Goal: Find specific page/section: Find specific page/section

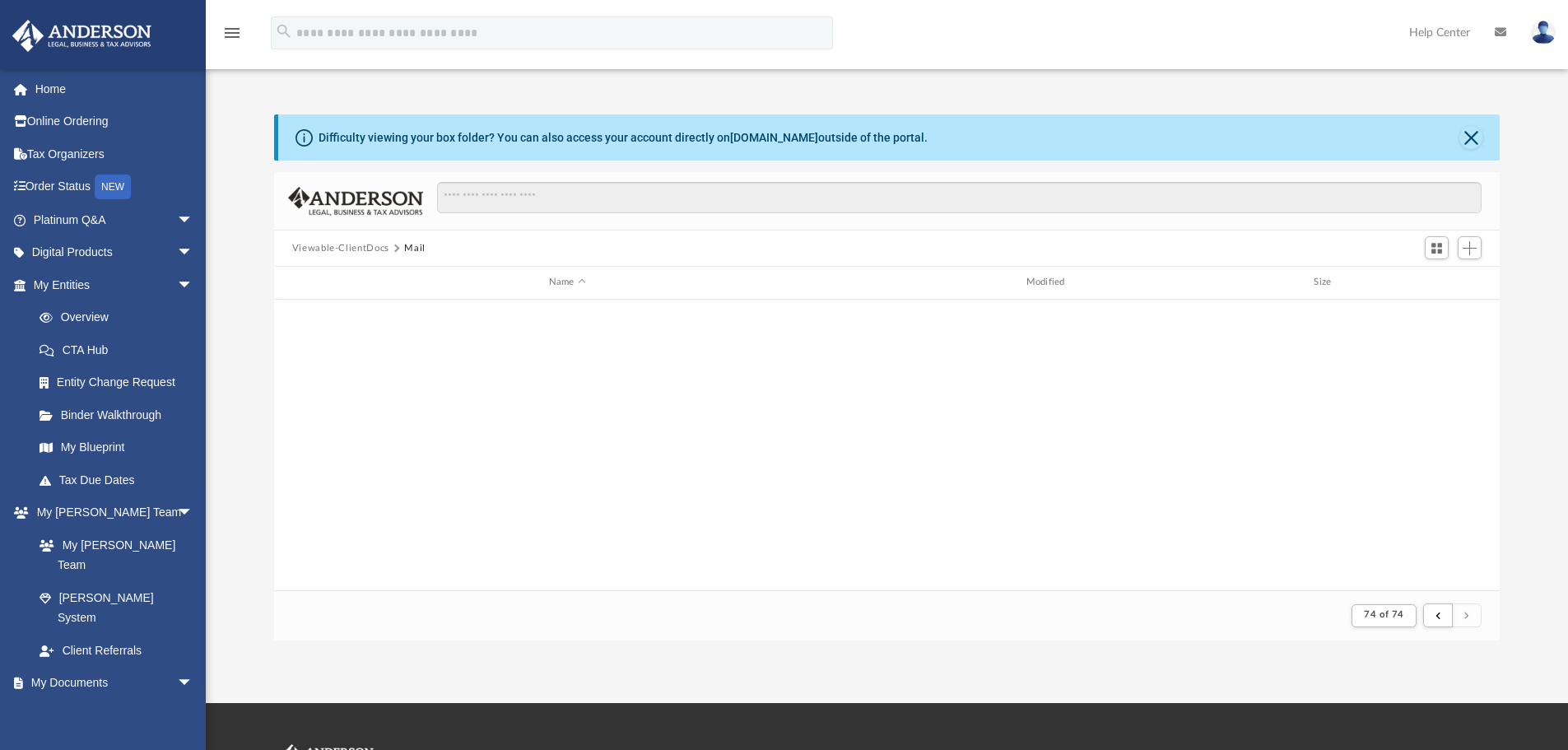
scroll to position [311, 1213]
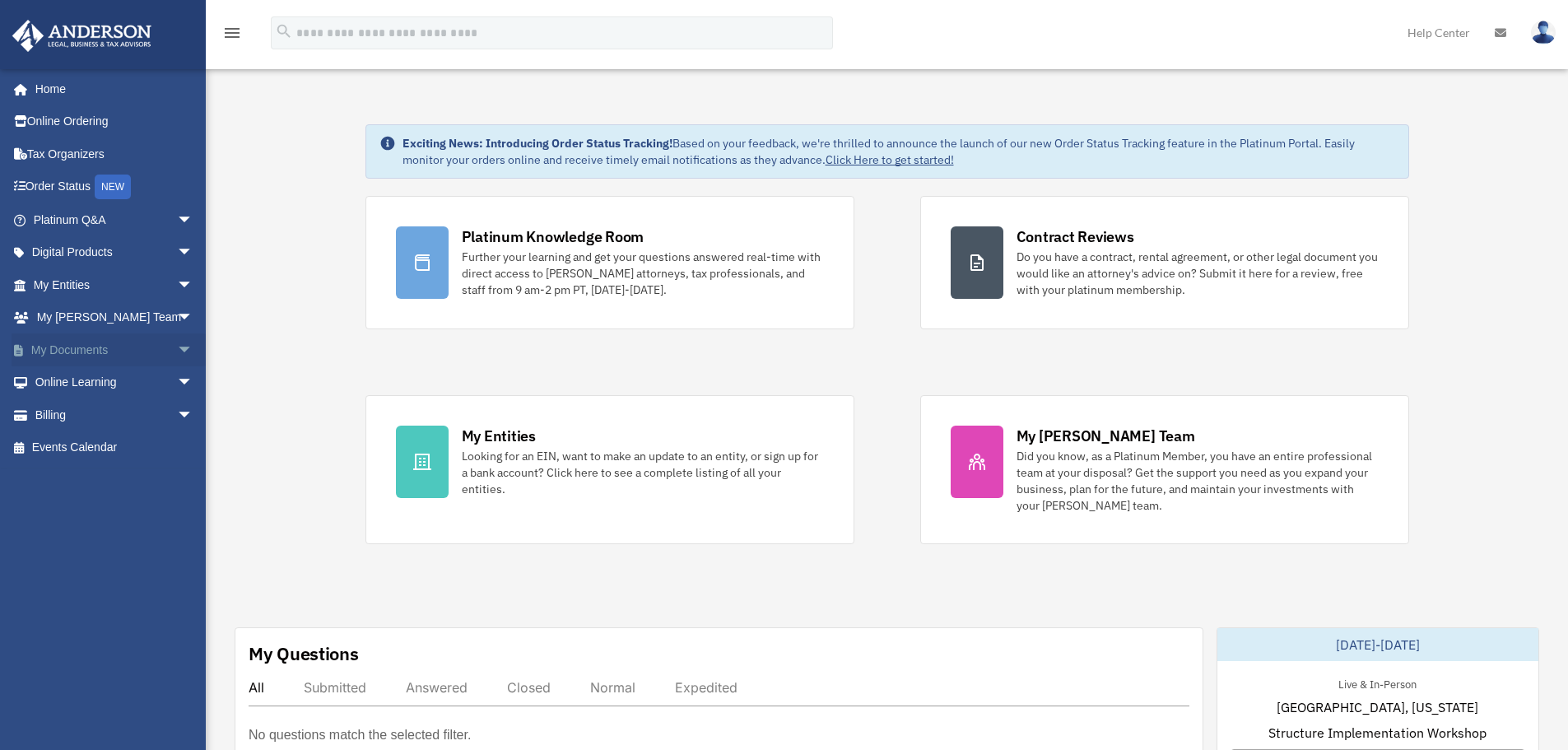
click at [83, 356] on link "My Documents arrow_drop_down" at bounding box center [114, 349] width 207 height 33
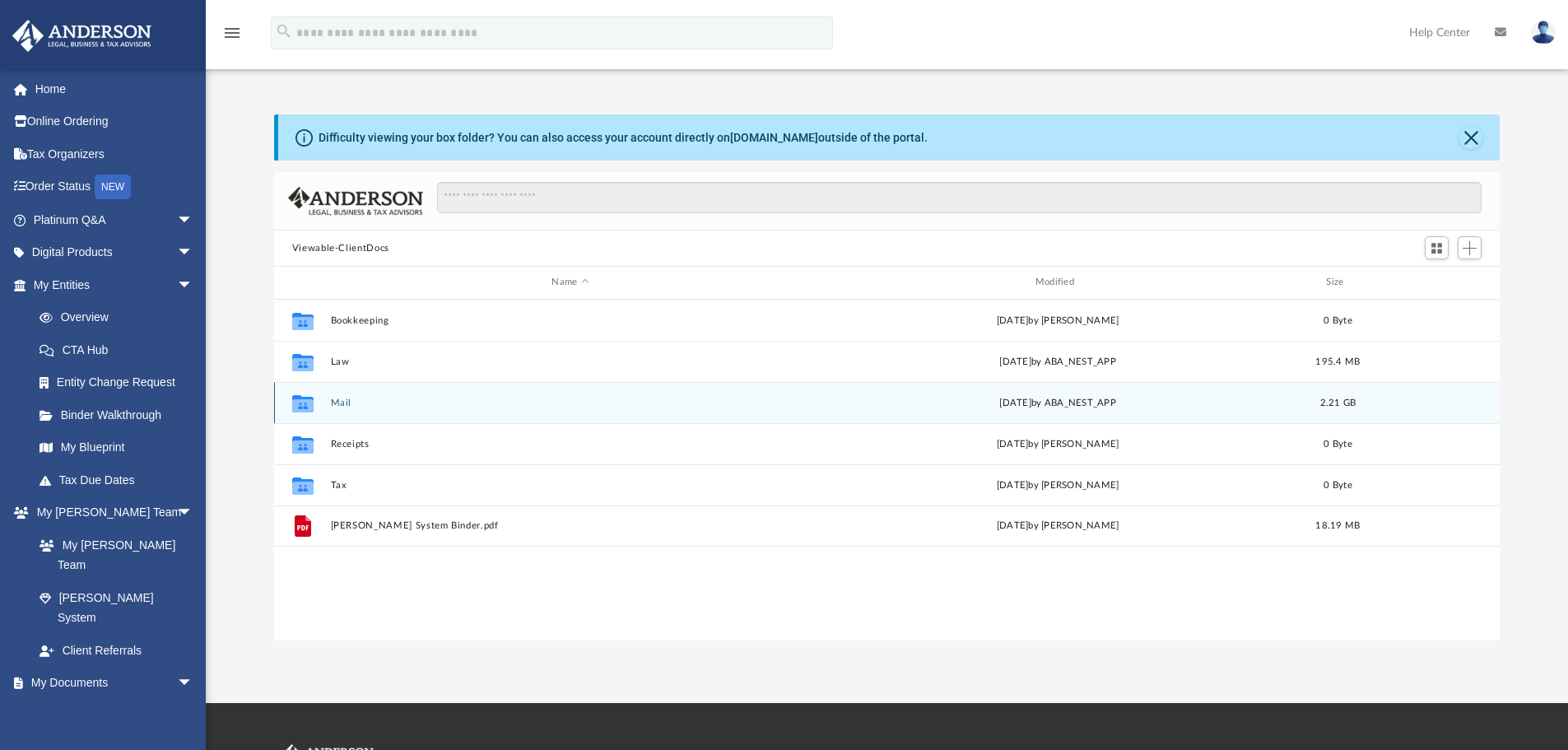
scroll to position [362, 1213]
click at [349, 412] on div "Collaborated Folder Mail Fri Aug 29 2025 by ABA_NEST_APP 2.21 GB" at bounding box center [888, 403] width 1226 height 42
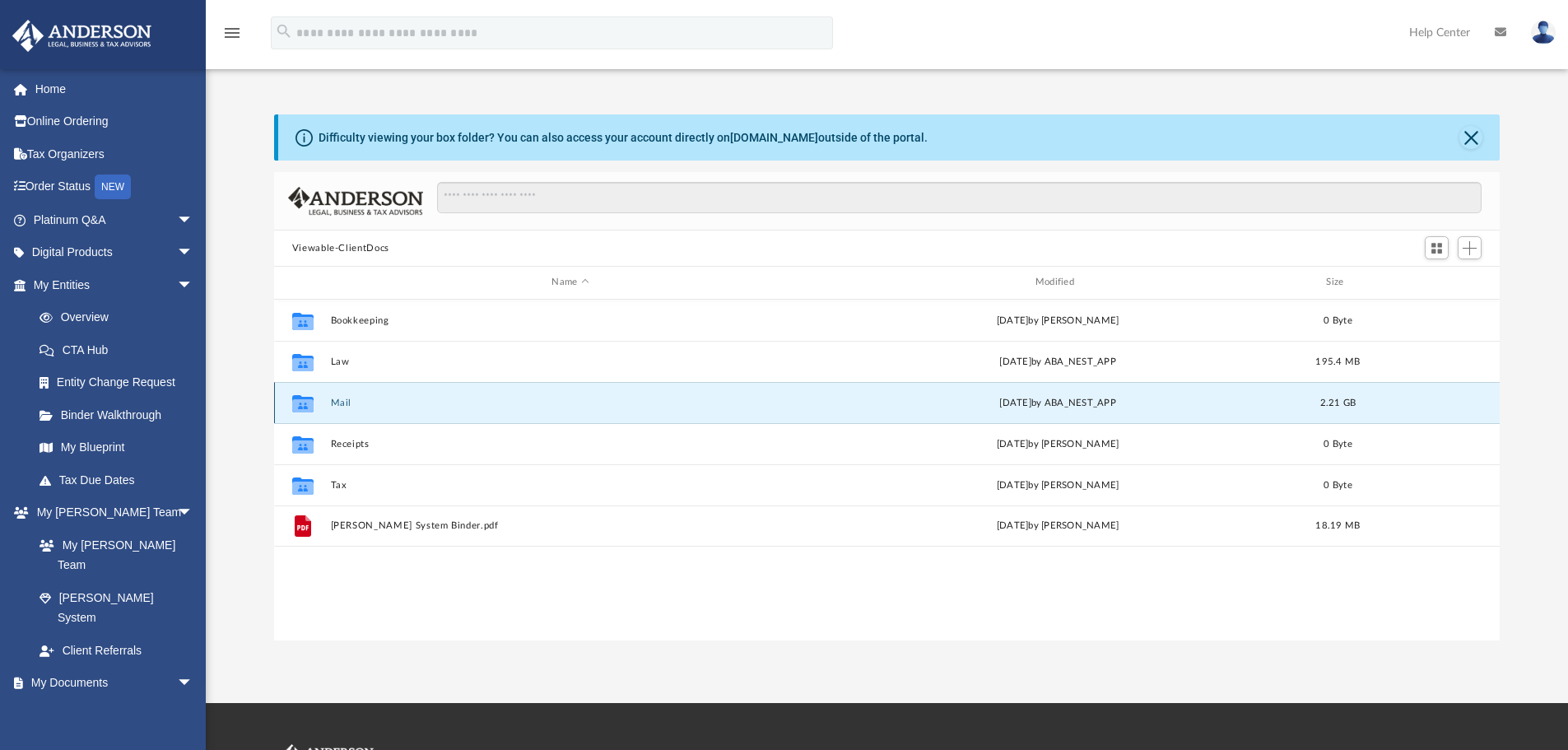
click at [394, 406] on button "Mail" at bounding box center [570, 402] width 480 height 10
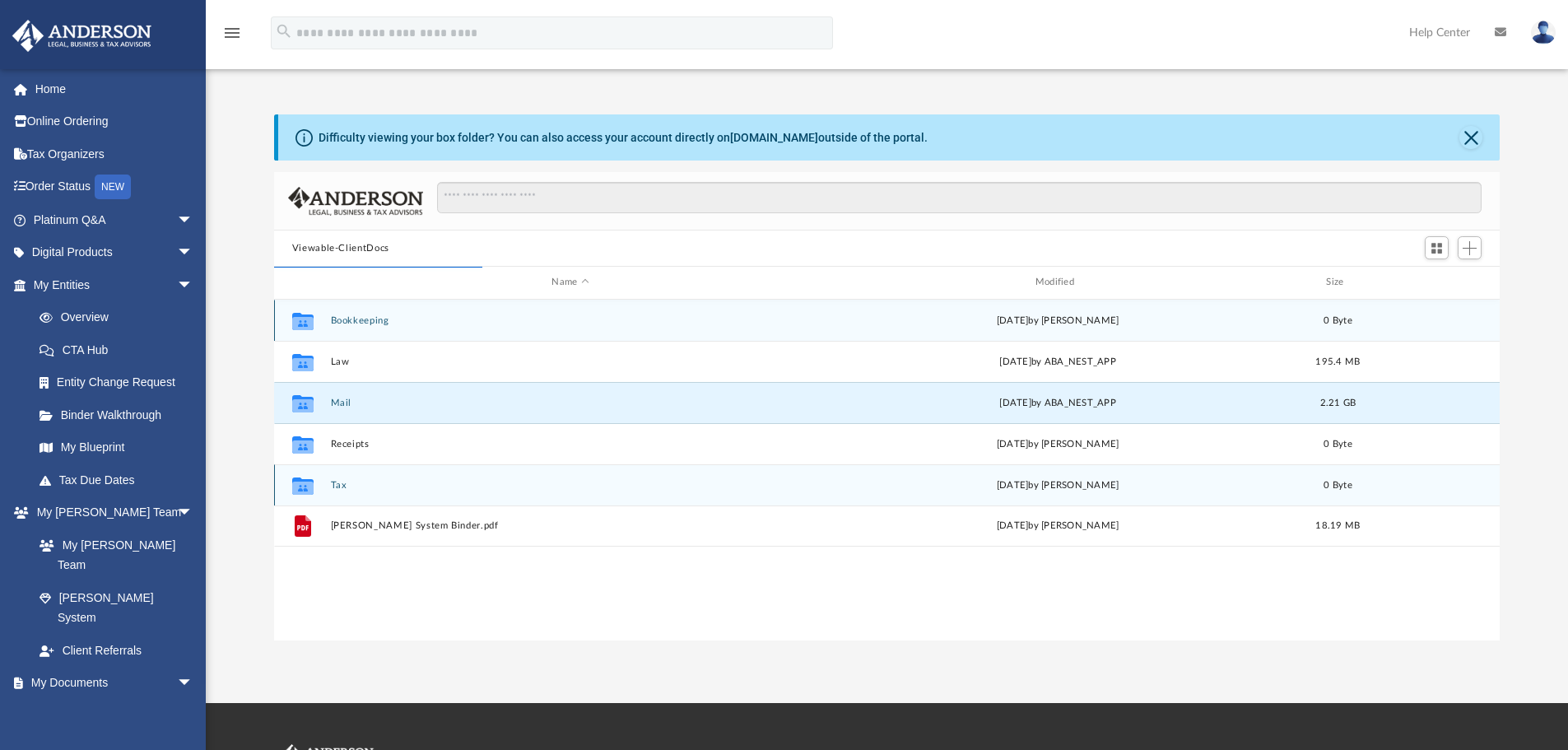
scroll to position [311, 1213]
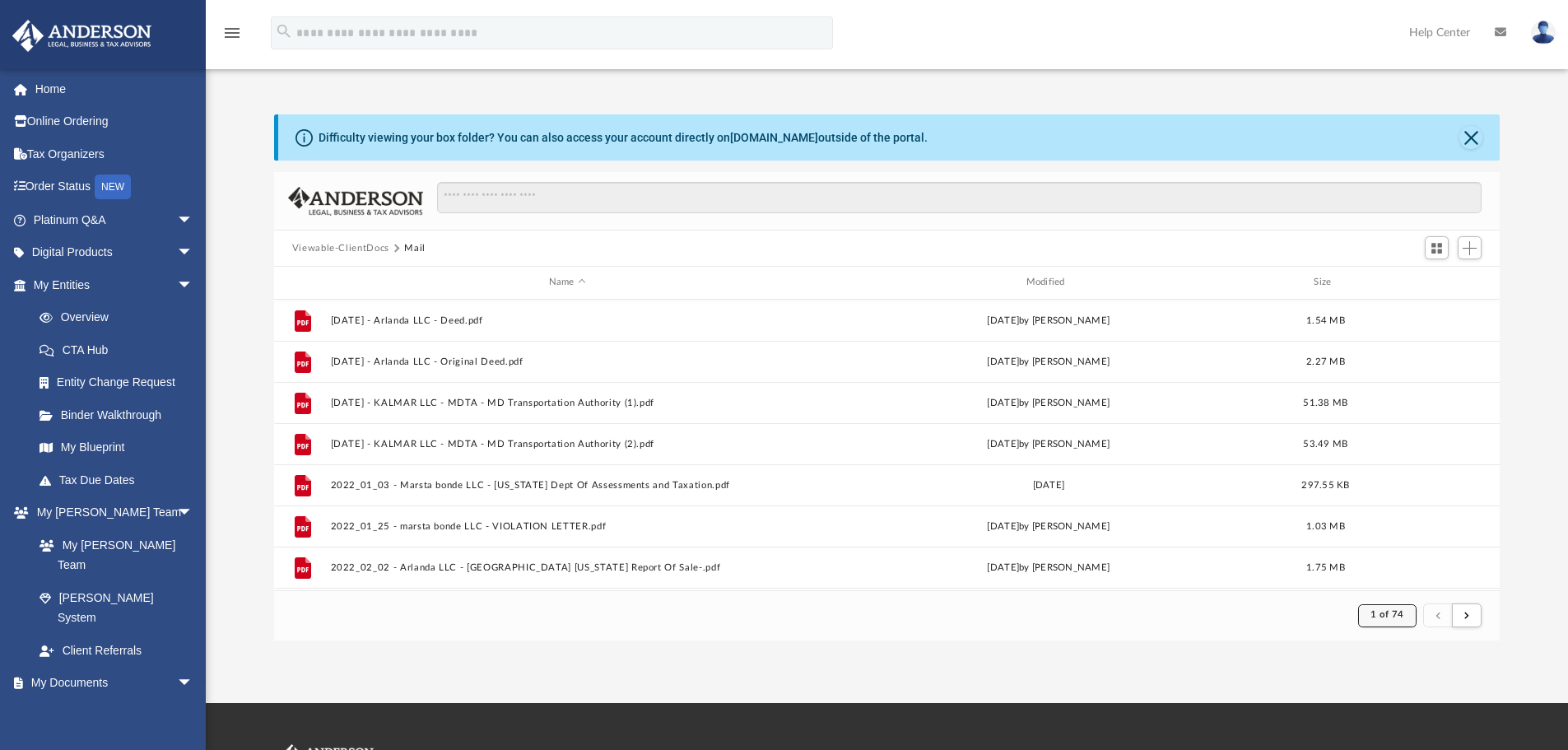
click at [1388, 612] on span "1 of 74" at bounding box center [1388, 615] width 34 height 9
click at [1395, 574] on li "74" at bounding box center [1401, 575] width 12 height 17
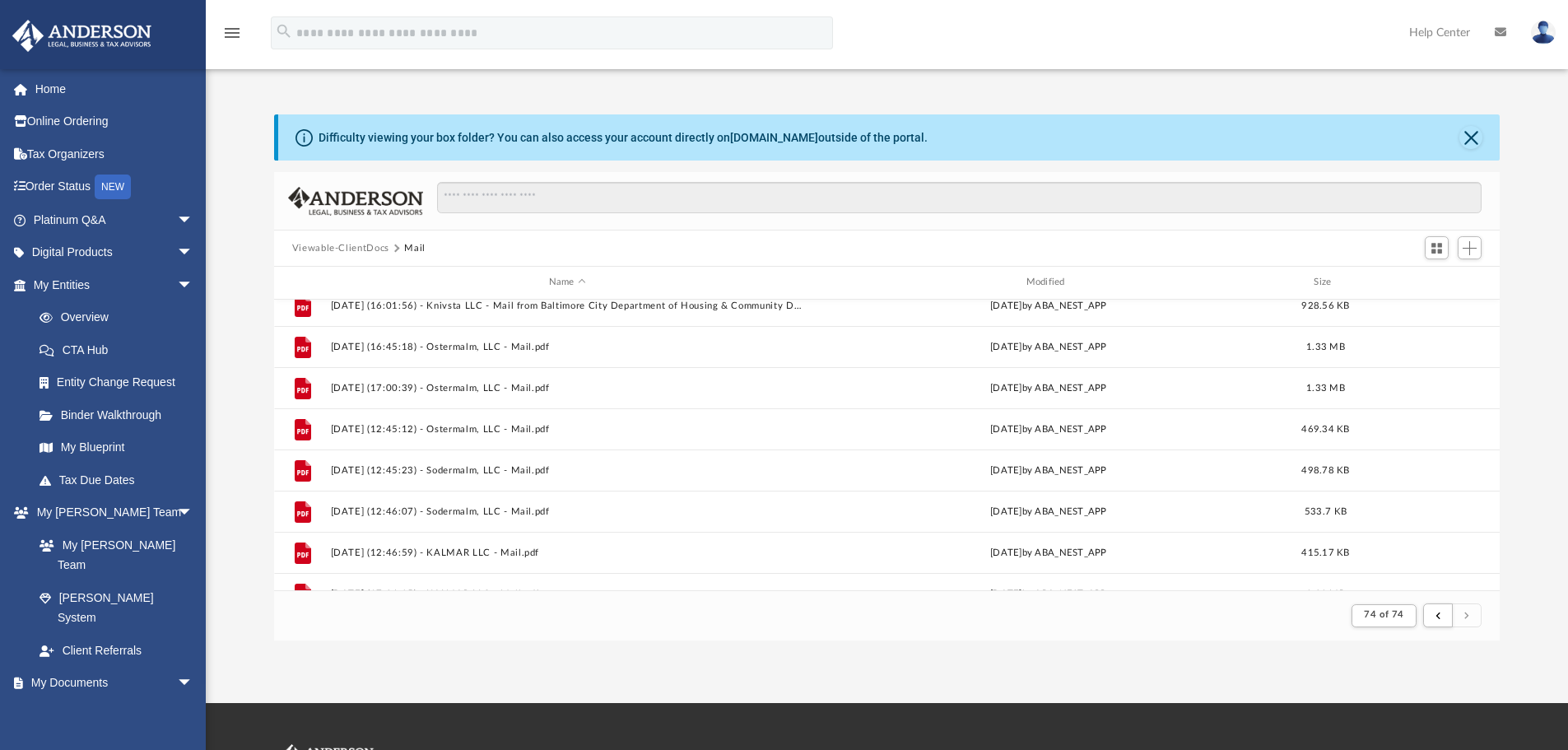
scroll to position [533, 0]
